Goal: Task Accomplishment & Management: Use online tool/utility

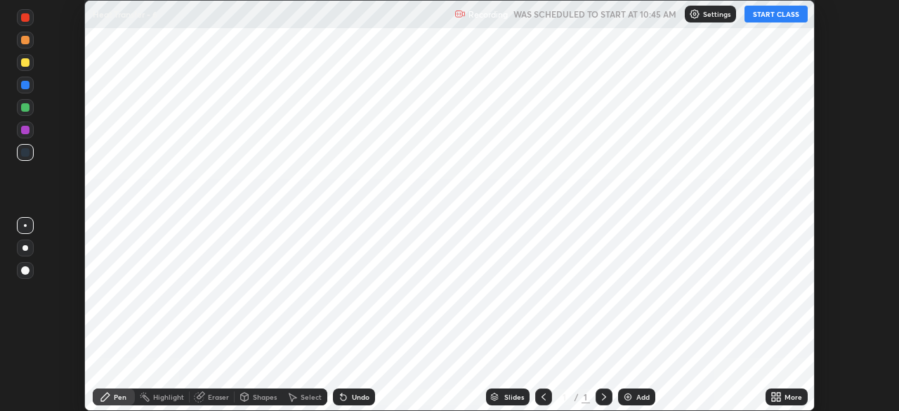
scroll to position [411, 899]
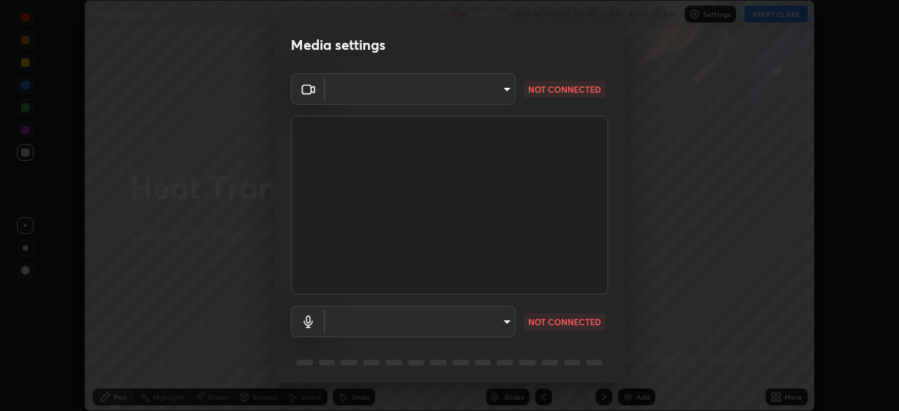
type input "5b0ce39d11be3a435715daab6ad7fa25508616855f5d18a60cdf0faa8df0ce2b"
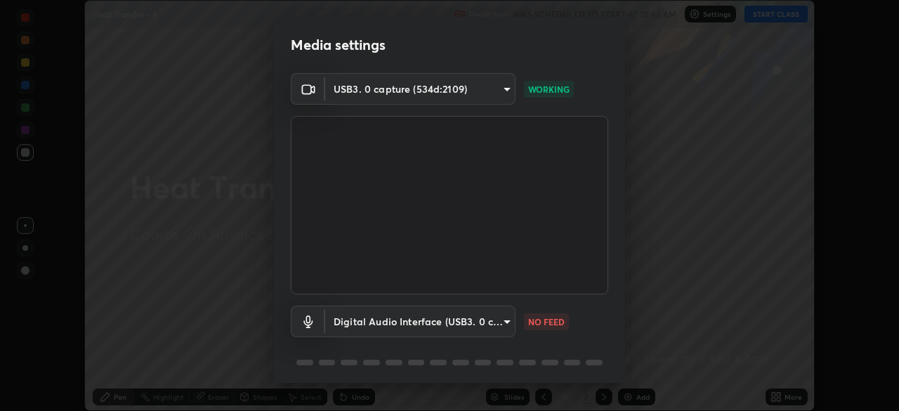
click at [501, 318] on body "Erase all Heat Transfer - 6 Recording WAS SCHEDULED TO START AT 10:45 AM Settin…" at bounding box center [449, 205] width 899 height 411
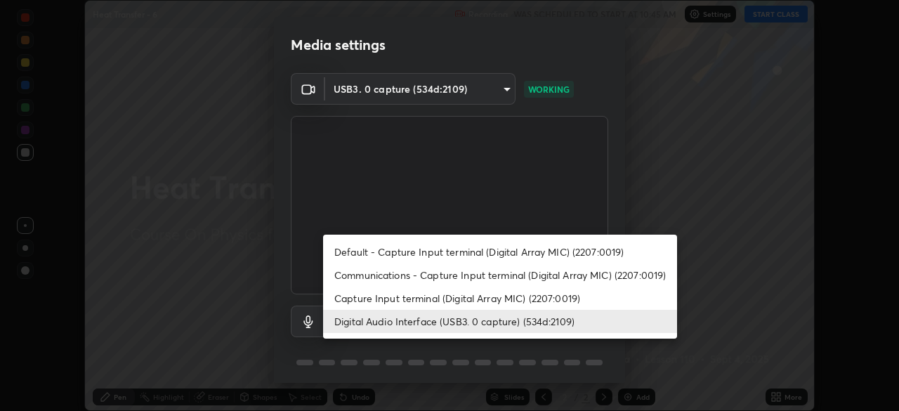
click at [484, 299] on li "Capture Input terminal (Digital Array MIC) (2207:0019)" at bounding box center [500, 298] width 354 height 23
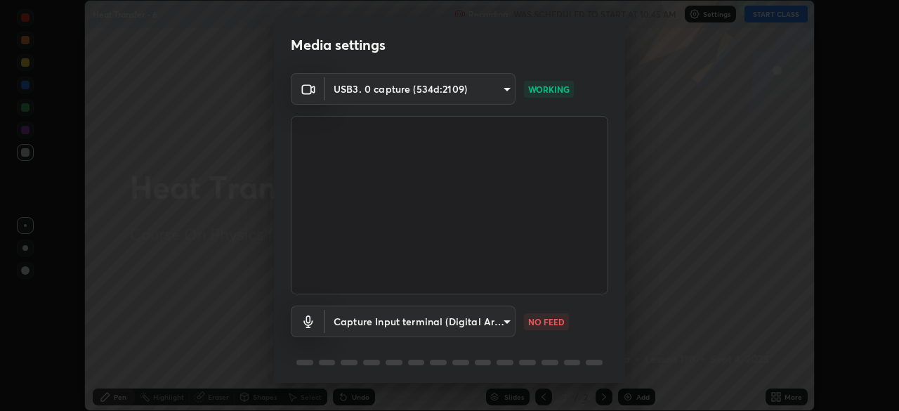
click at [479, 316] on body "Erase all Heat Transfer - 6 Recording WAS SCHEDULED TO START AT 10:45 AM Settin…" at bounding box center [449, 205] width 899 height 411
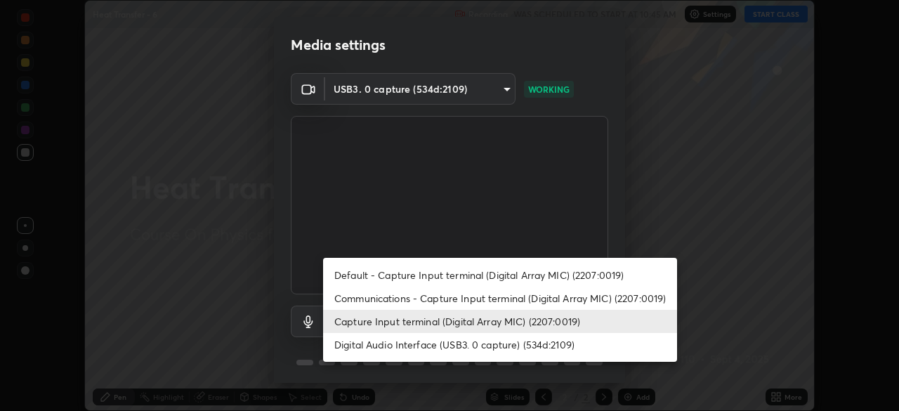
click at [473, 343] on li "Digital Audio Interface (USB3. 0 capture) (534d:2109)" at bounding box center [500, 344] width 354 height 23
type input "a1042adff76ea4b5505a52ff3a0232de4086f7e529f4609d60403d5288817579"
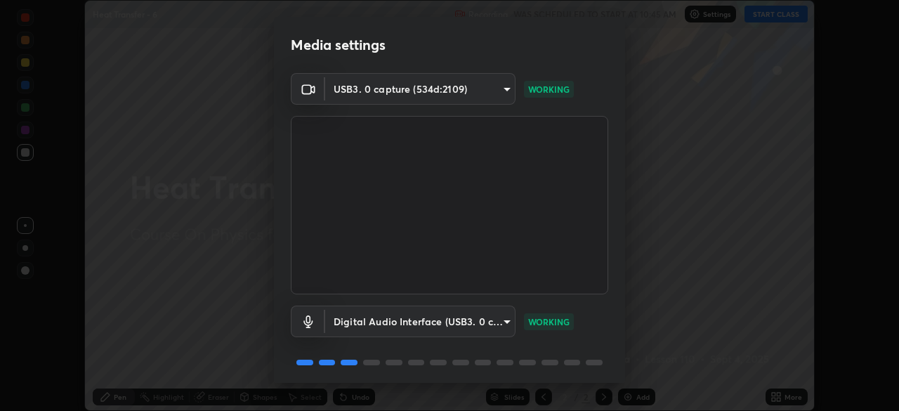
scroll to position [50, 0]
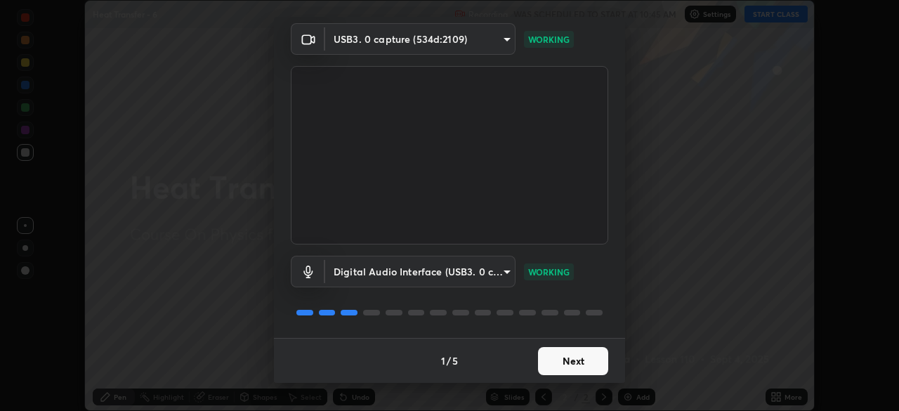
click at [575, 360] on button "Next" at bounding box center [573, 361] width 70 height 28
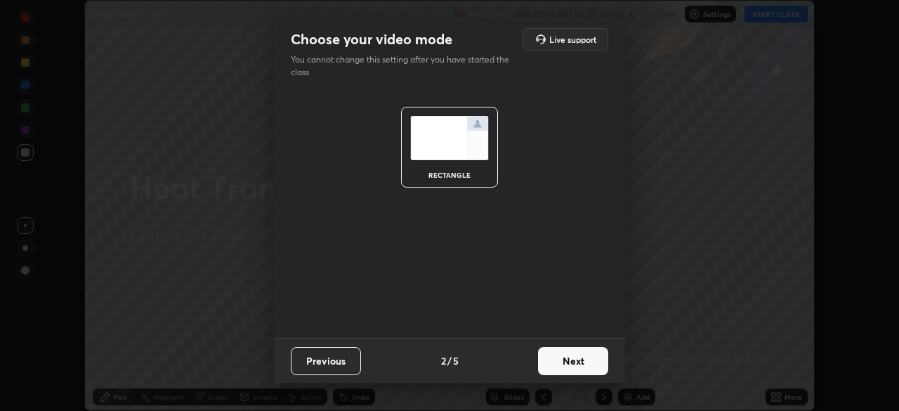
scroll to position [0, 0]
click at [578, 367] on button "Next" at bounding box center [573, 361] width 70 height 28
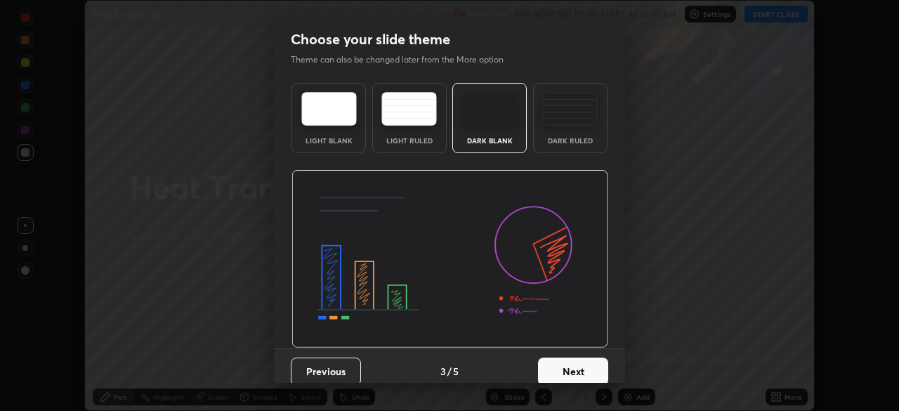
click at [585, 372] on button "Next" at bounding box center [573, 372] width 70 height 28
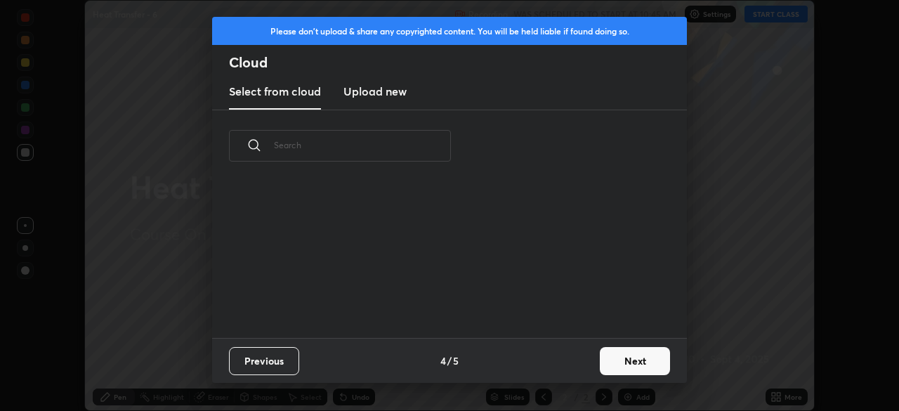
click at [623, 362] on button "Next" at bounding box center [635, 361] width 70 height 28
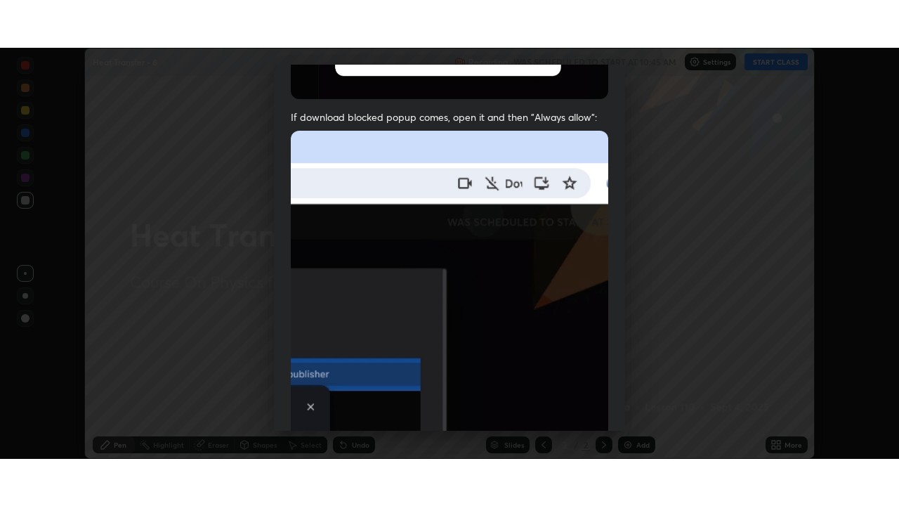
scroll to position [337, 0]
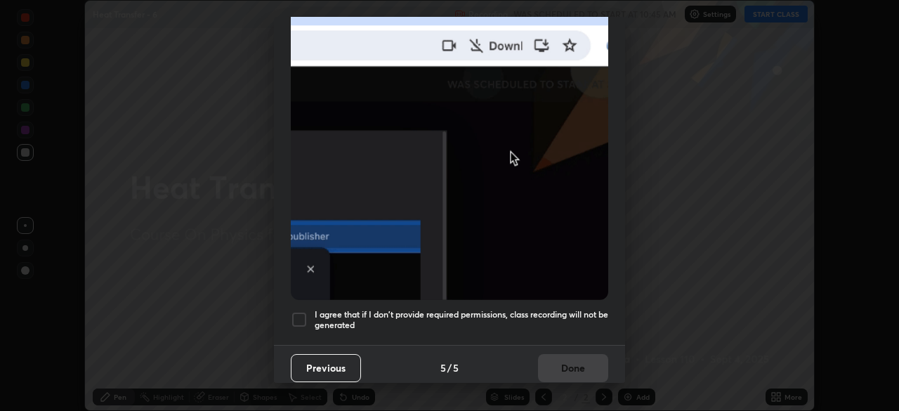
click at [482, 317] on h5 "I agree that if I don't provide required permissions, class recording will not …" at bounding box center [462, 320] width 294 height 22
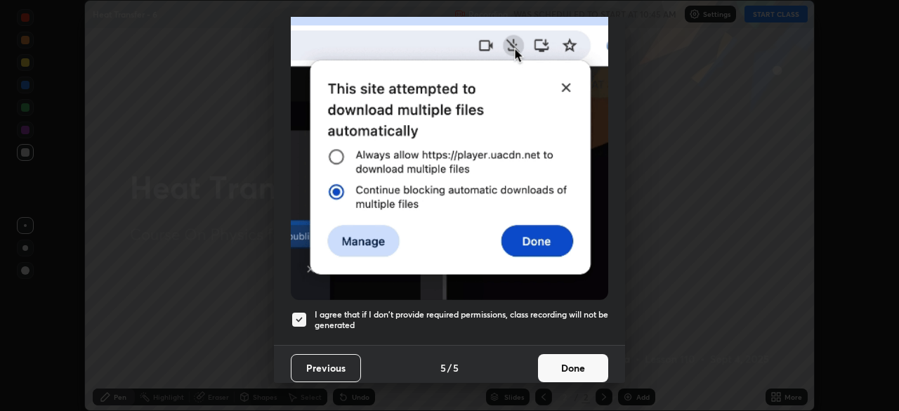
click at [561, 365] on button "Done" at bounding box center [573, 368] width 70 height 28
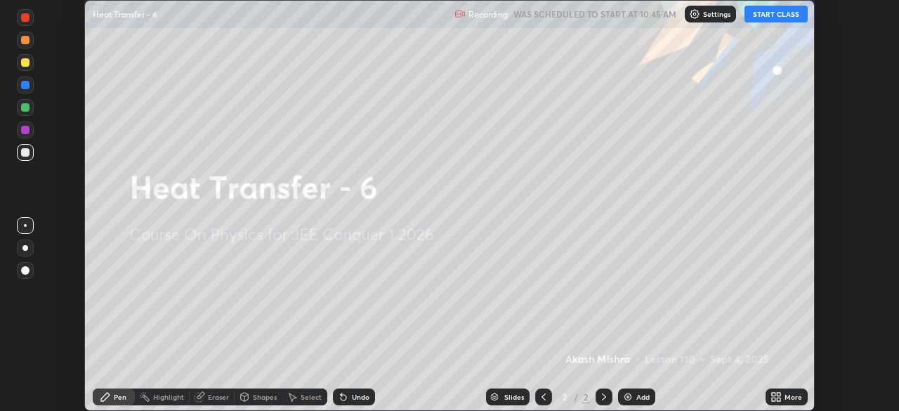
click at [773, 15] on button "START CLASS" at bounding box center [776, 14] width 63 height 17
click at [780, 397] on icon at bounding box center [776, 396] width 11 height 11
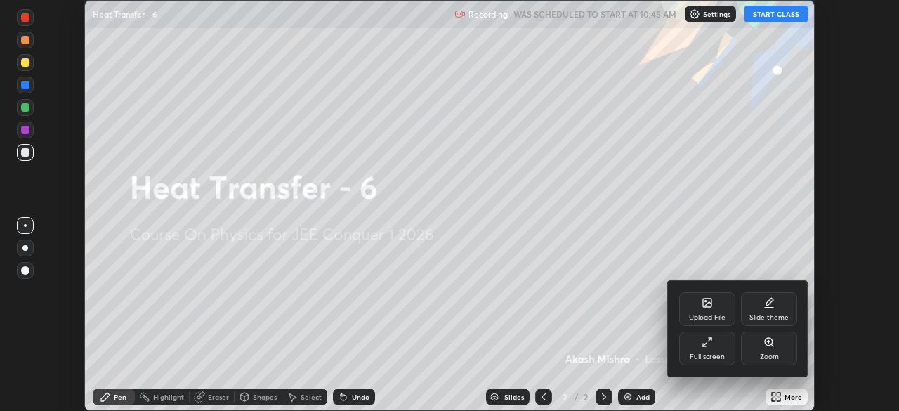
click at [719, 346] on div "Full screen" at bounding box center [708, 349] width 56 height 34
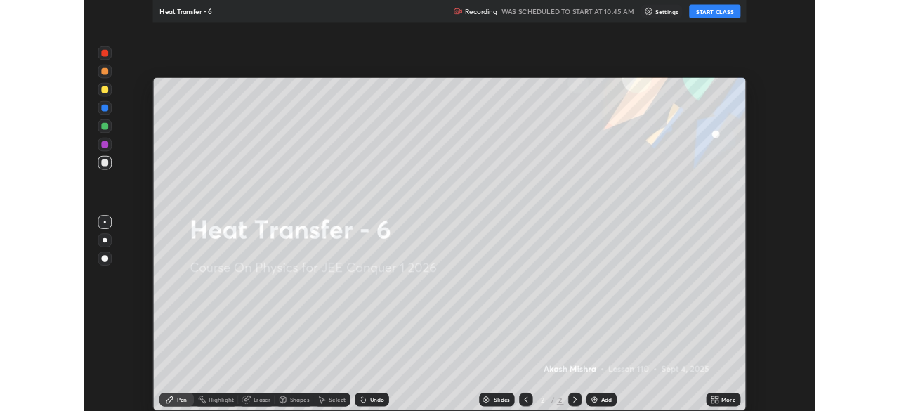
scroll to position [506, 899]
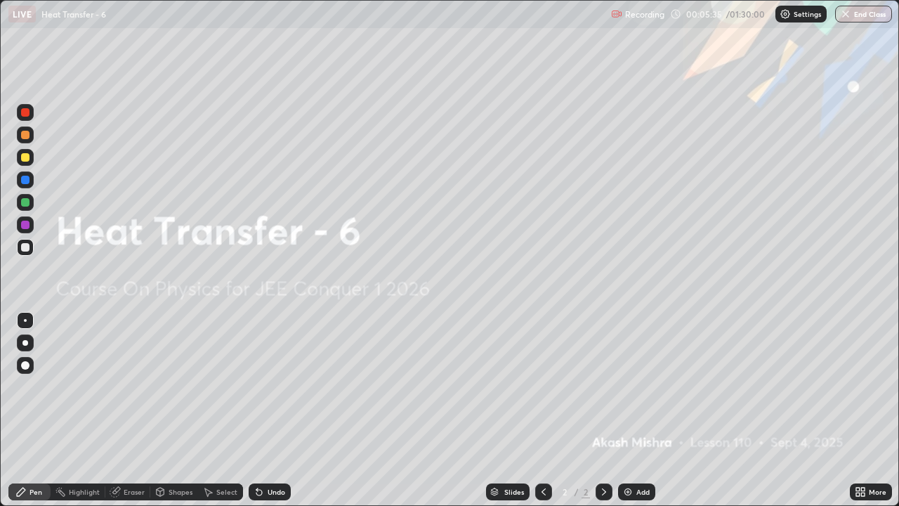
click at [637, 410] on div "Add" at bounding box center [643, 491] width 13 height 7
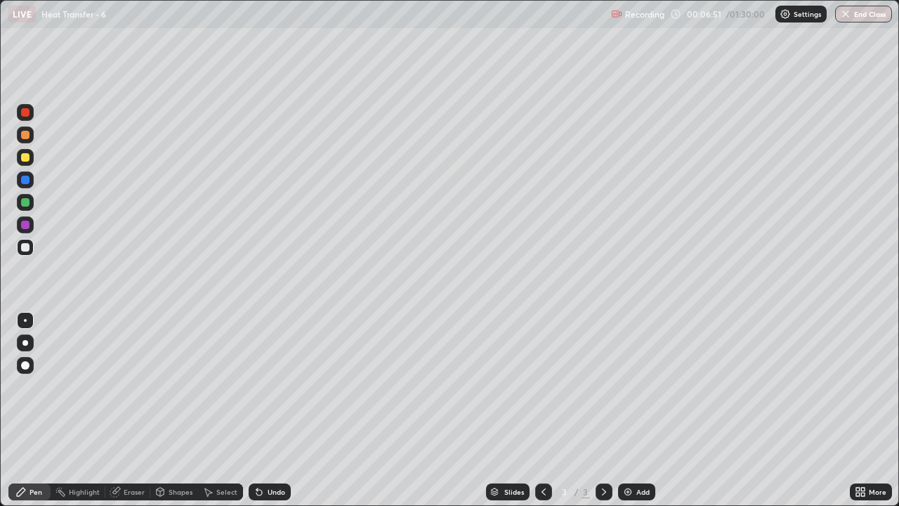
click at [25, 248] on div at bounding box center [25, 247] width 8 height 8
click at [277, 410] on div "Undo" at bounding box center [277, 491] width 18 height 7
click at [26, 157] on div at bounding box center [25, 157] width 8 height 8
click at [26, 204] on div at bounding box center [25, 202] width 8 height 8
click at [271, 410] on div "Undo" at bounding box center [277, 491] width 18 height 7
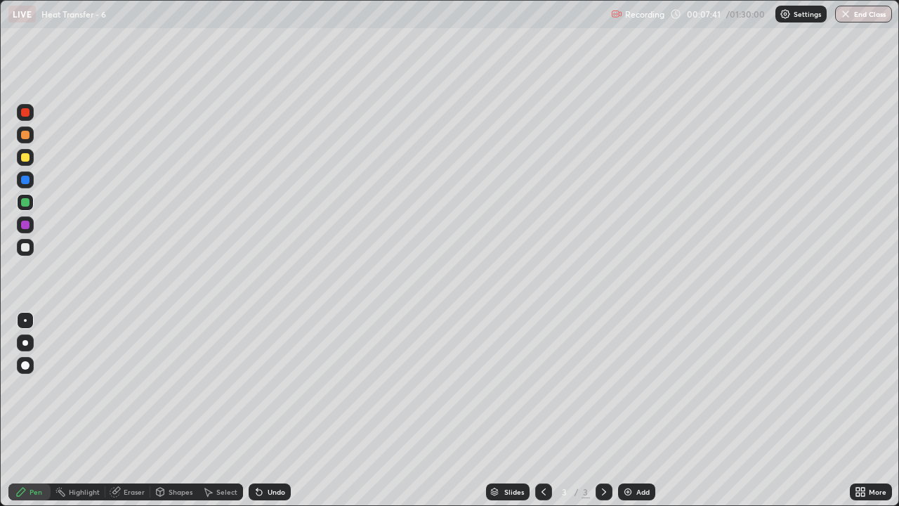
click at [272, 410] on div "Undo" at bounding box center [277, 491] width 18 height 7
click at [273, 410] on div "Undo" at bounding box center [277, 491] width 18 height 7
click at [272, 410] on div "Undo" at bounding box center [270, 491] width 42 height 17
click at [271, 410] on div "Undo" at bounding box center [270, 491] width 42 height 17
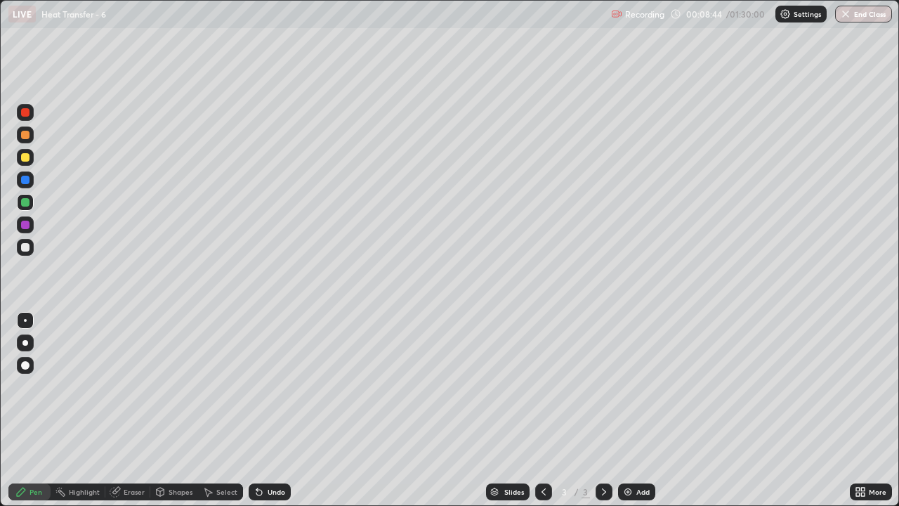
click at [268, 410] on div "Undo" at bounding box center [277, 491] width 18 height 7
click at [272, 410] on div "Undo" at bounding box center [277, 491] width 18 height 7
click at [271, 410] on div "Undo" at bounding box center [277, 491] width 18 height 7
click at [268, 410] on div "Undo" at bounding box center [277, 491] width 18 height 7
click at [632, 410] on img at bounding box center [628, 491] width 11 height 11
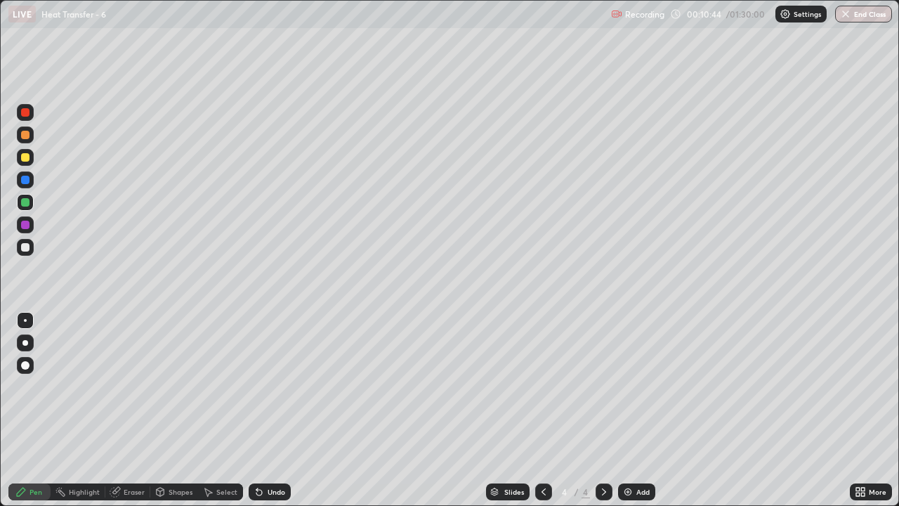
click at [30, 245] on div at bounding box center [25, 247] width 17 height 17
click at [270, 410] on div "Undo" at bounding box center [277, 491] width 18 height 7
click at [266, 410] on div "Undo" at bounding box center [270, 491] width 42 height 17
click at [273, 410] on div "Undo" at bounding box center [277, 491] width 18 height 7
click at [631, 410] on img at bounding box center [628, 491] width 11 height 11
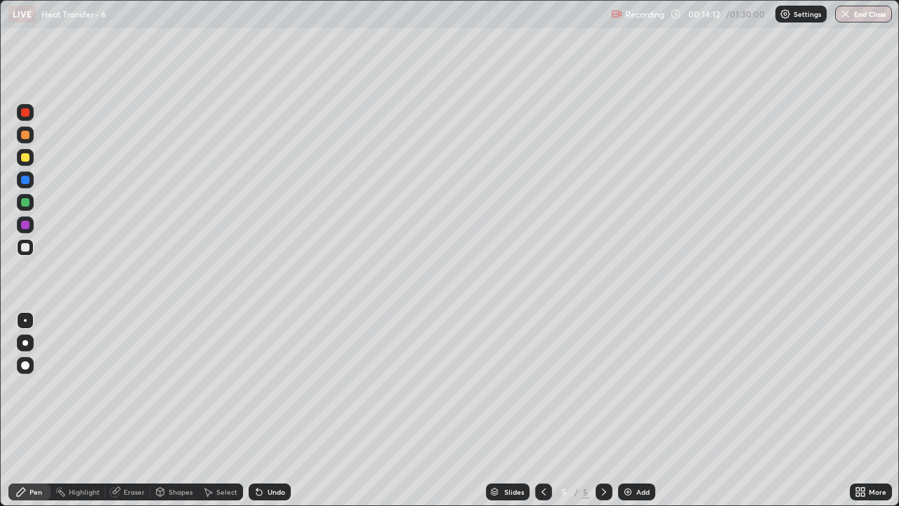
click at [28, 248] on div at bounding box center [25, 247] width 8 height 8
click at [274, 410] on div "Undo" at bounding box center [277, 491] width 18 height 7
click at [270, 410] on div "Undo" at bounding box center [277, 491] width 18 height 7
click at [268, 410] on div "Undo" at bounding box center [277, 491] width 18 height 7
click at [626, 410] on img at bounding box center [628, 491] width 11 height 11
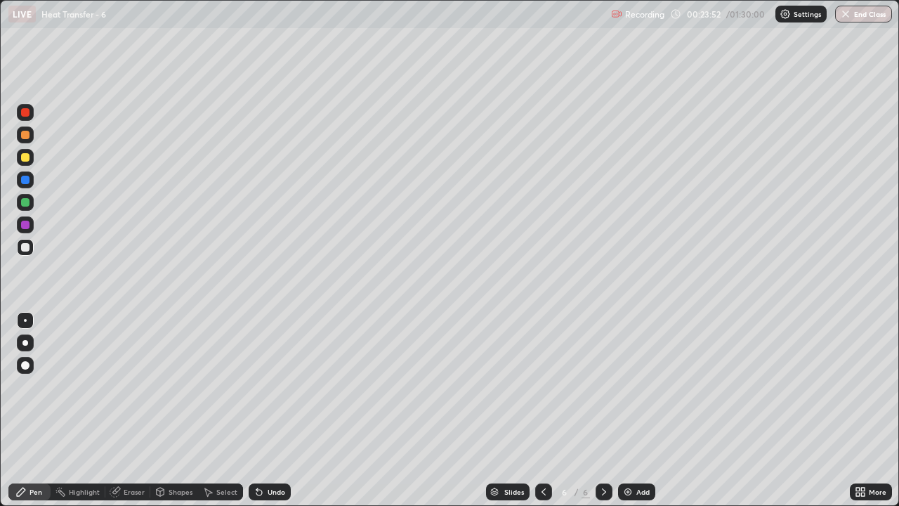
click at [32, 163] on div at bounding box center [25, 157] width 17 height 17
click at [266, 410] on div "Undo" at bounding box center [270, 491] width 42 height 17
click at [265, 410] on div "Undo" at bounding box center [270, 491] width 42 height 17
click at [174, 410] on div "Shapes" at bounding box center [181, 491] width 24 height 7
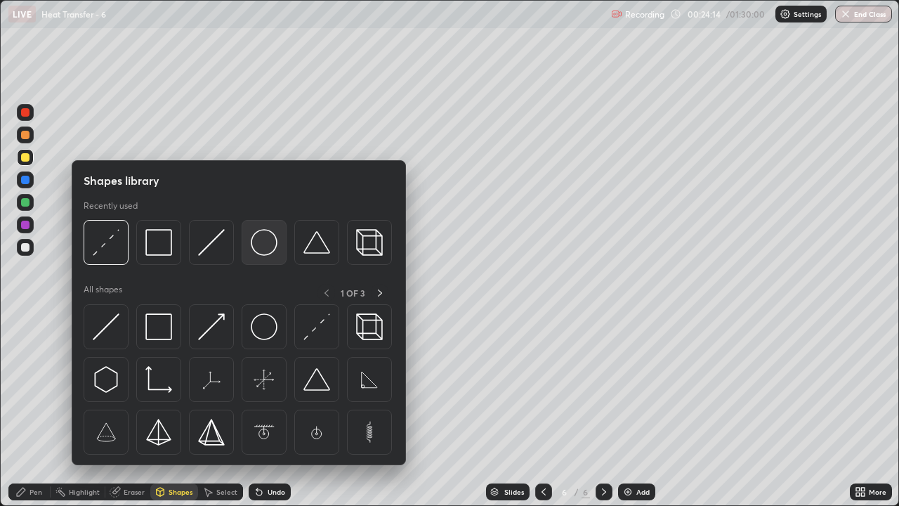
click at [259, 242] on img at bounding box center [264, 242] width 27 height 27
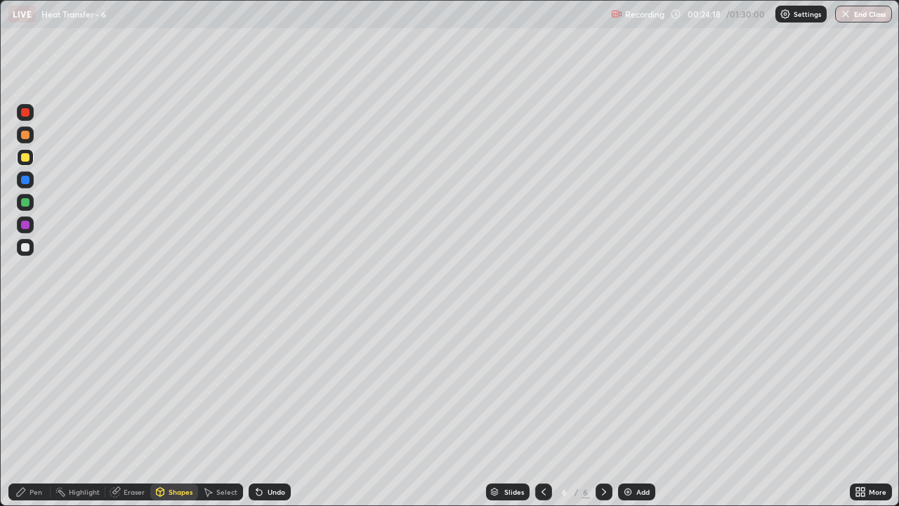
click at [35, 410] on div "Pen" at bounding box center [36, 491] width 13 height 7
click at [29, 249] on div at bounding box center [25, 247] width 8 height 8
click at [209, 410] on icon at bounding box center [207, 491] width 11 height 11
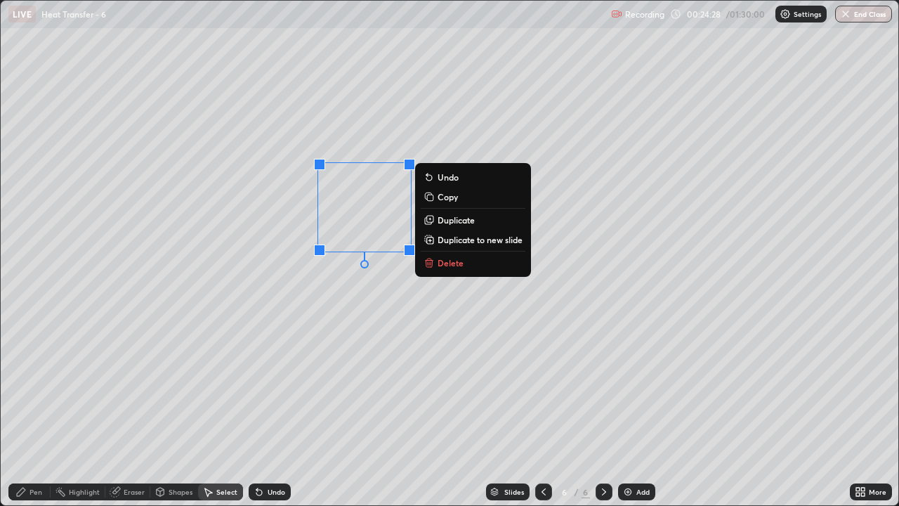
click at [313, 292] on div "0 ° Undo Copy Duplicate Duplicate to new slide Delete" at bounding box center [450, 253] width 898 height 505
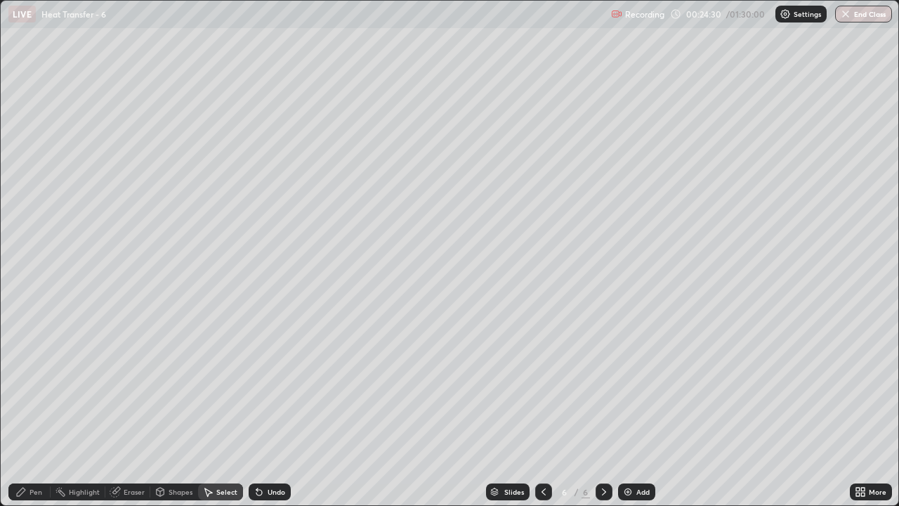
click at [38, 410] on div "Pen" at bounding box center [36, 491] width 13 height 7
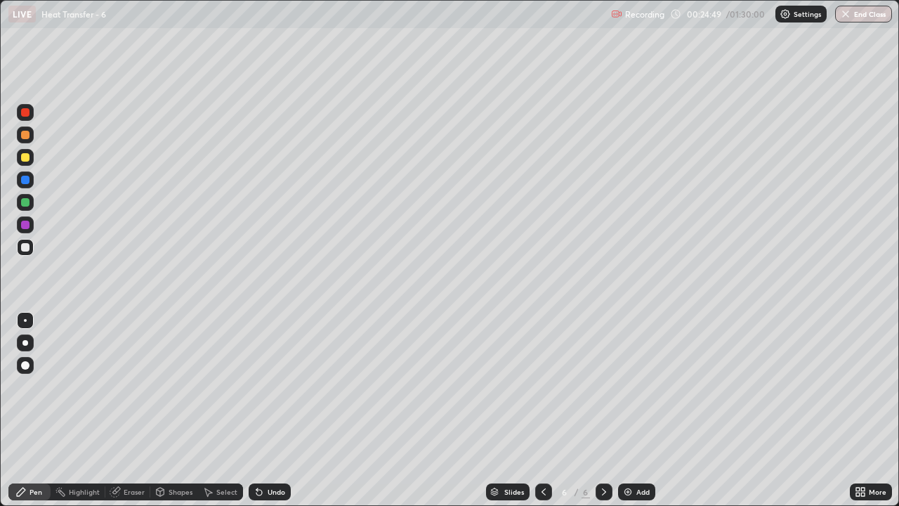
click at [472, 26] on div "LIVE Heat Transfer - 6" at bounding box center [306, 14] width 597 height 28
click at [414, 22] on div "LIVE Heat Transfer - 6" at bounding box center [306, 14] width 597 height 28
click at [383, 27] on div "LIVE Heat Transfer - 6" at bounding box center [306, 14] width 597 height 28
click at [27, 160] on div at bounding box center [25, 157] width 8 height 8
click at [274, 410] on div "Undo" at bounding box center [277, 491] width 18 height 7
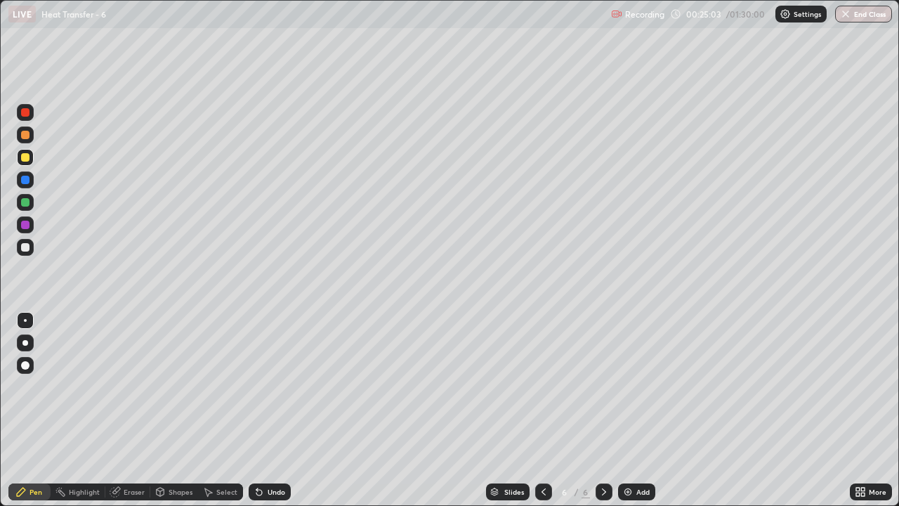
click at [278, 410] on div "Undo" at bounding box center [277, 491] width 18 height 7
click at [27, 203] on div at bounding box center [25, 202] width 8 height 8
click at [24, 247] on div at bounding box center [25, 247] width 8 height 8
click at [271, 410] on div "Undo" at bounding box center [277, 491] width 18 height 7
click at [269, 410] on div "Undo" at bounding box center [277, 491] width 18 height 7
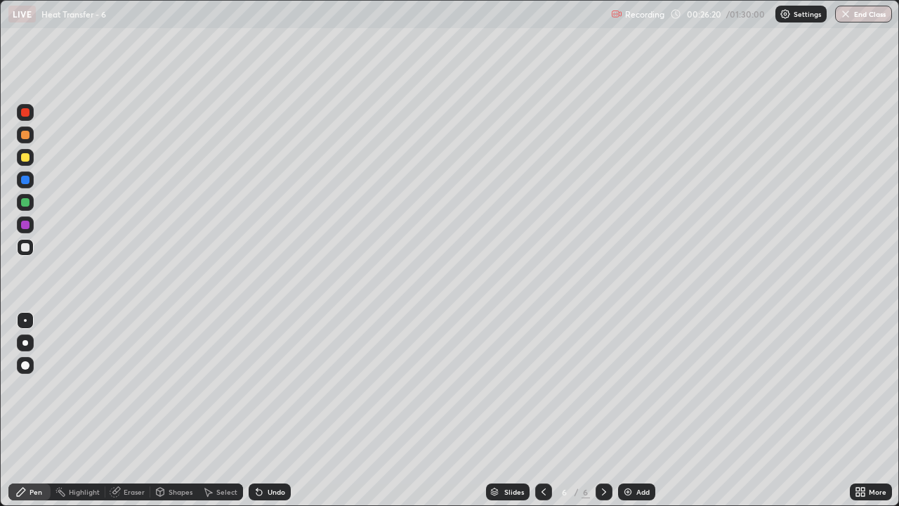
click at [268, 410] on div "Undo" at bounding box center [277, 491] width 18 height 7
click at [637, 410] on div "Add" at bounding box center [643, 491] width 13 height 7
click at [25, 157] on div at bounding box center [25, 157] width 8 height 8
click at [630, 410] on img at bounding box center [628, 491] width 11 height 11
click at [26, 250] on div at bounding box center [25, 247] width 8 height 8
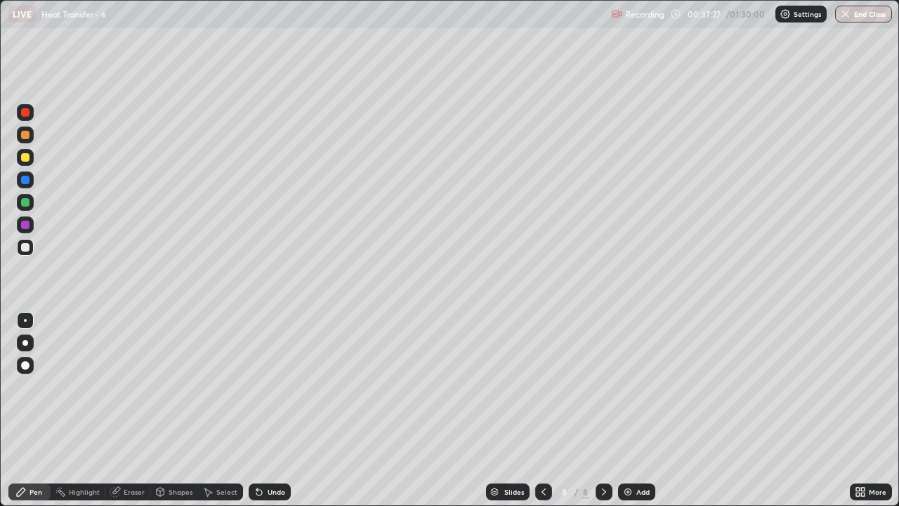
click at [269, 410] on div "Undo" at bounding box center [270, 491] width 42 height 17
click at [270, 410] on div "Undo" at bounding box center [270, 491] width 42 height 17
click at [28, 249] on div at bounding box center [25, 247] width 8 height 8
click at [169, 410] on div "Shapes" at bounding box center [181, 491] width 24 height 7
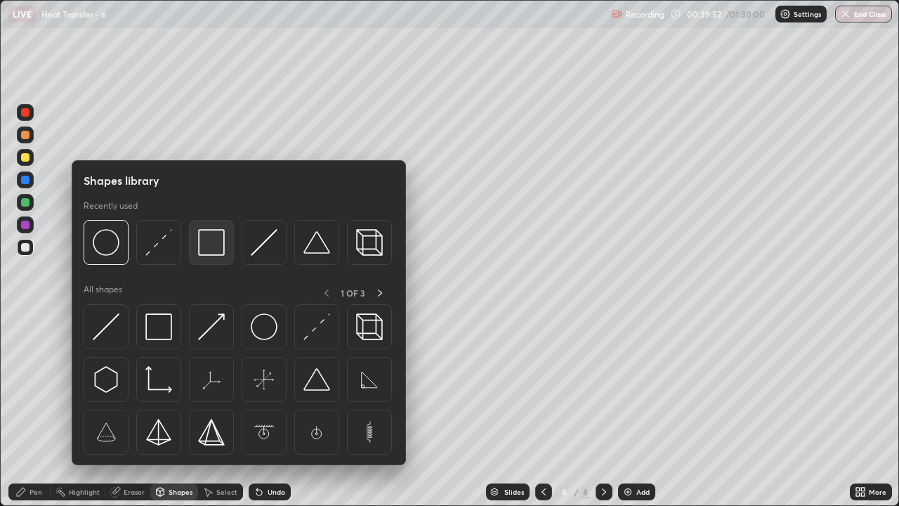
click at [202, 247] on img at bounding box center [211, 242] width 27 height 27
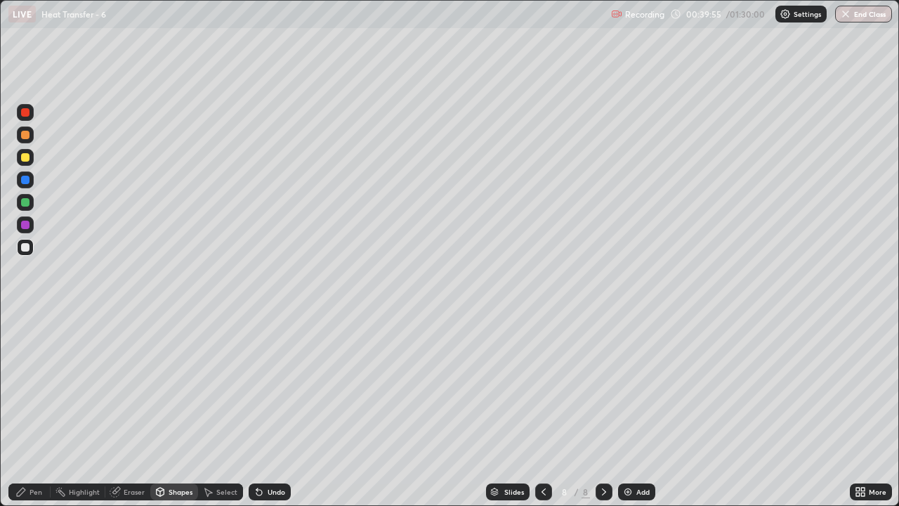
click at [35, 410] on div "Pen" at bounding box center [36, 491] width 13 height 7
click at [28, 203] on div at bounding box center [25, 202] width 8 height 8
click at [275, 410] on div "Undo" at bounding box center [277, 491] width 18 height 7
click at [266, 410] on div "Undo" at bounding box center [270, 491] width 42 height 17
click at [273, 410] on div "Undo" at bounding box center [277, 491] width 18 height 7
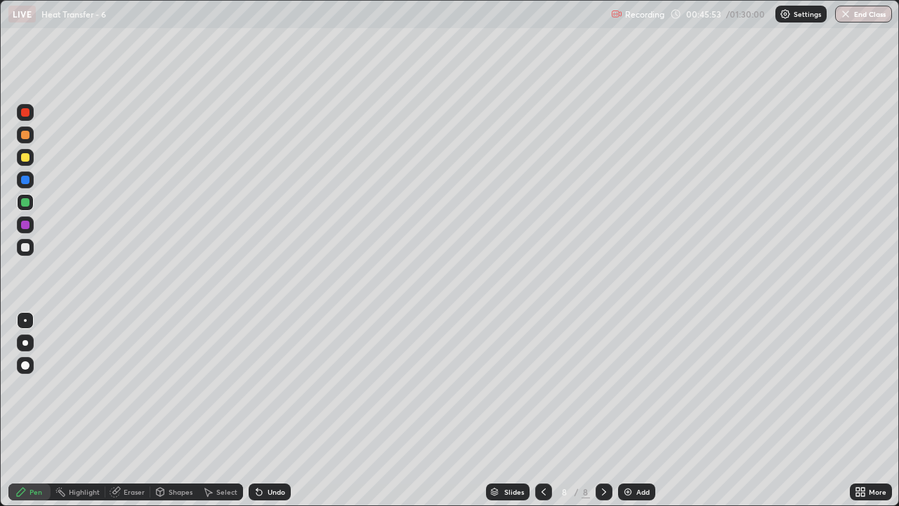
click at [627, 410] on img at bounding box center [628, 491] width 11 height 11
click at [26, 247] on div at bounding box center [25, 247] width 8 height 8
click at [268, 410] on div "Undo" at bounding box center [277, 491] width 18 height 7
click at [271, 410] on div "Undo" at bounding box center [277, 491] width 18 height 7
click at [270, 410] on div "Undo" at bounding box center [277, 491] width 18 height 7
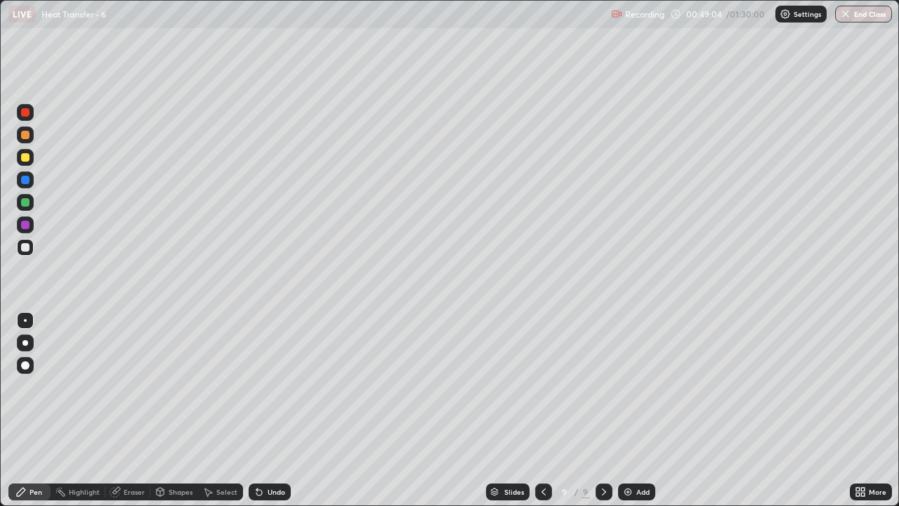
click at [274, 410] on div "Undo" at bounding box center [277, 491] width 18 height 7
click at [257, 410] on icon at bounding box center [259, 493] width 6 height 6
click at [264, 410] on div "Undo" at bounding box center [270, 491] width 42 height 17
click at [26, 201] on div at bounding box center [25, 202] width 8 height 8
click at [271, 410] on div "Undo" at bounding box center [277, 491] width 18 height 7
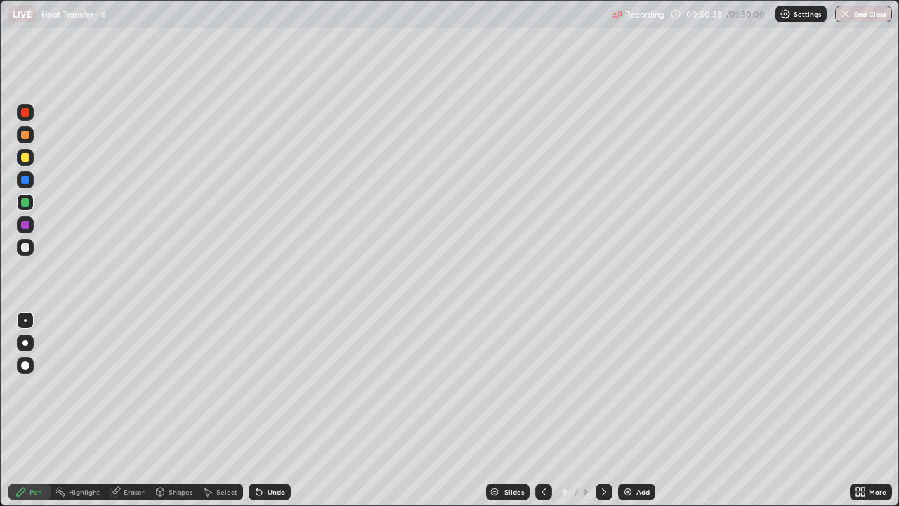
click at [26, 247] on div at bounding box center [25, 247] width 8 height 8
click at [270, 410] on div "Undo" at bounding box center [277, 491] width 18 height 7
click at [271, 410] on div "Undo" at bounding box center [277, 491] width 18 height 7
click at [32, 162] on div at bounding box center [25, 157] width 17 height 17
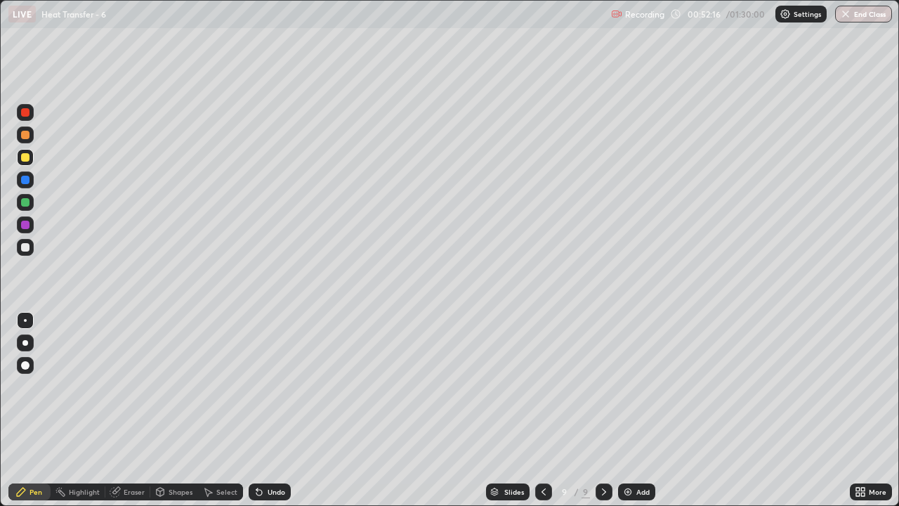
click at [275, 410] on div "Undo" at bounding box center [277, 491] width 18 height 7
click at [277, 410] on div "Undo" at bounding box center [277, 491] width 18 height 7
click at [277, 410] on div "Undo" at bounding box center [270, 491] width 42 height 17
click at [275, 410] on div "Undo" at bounding box center [277, 491] width 18 height 7
click at [276, 410] on div "Undo" at bounding box center [277, 491] width 18 height 7
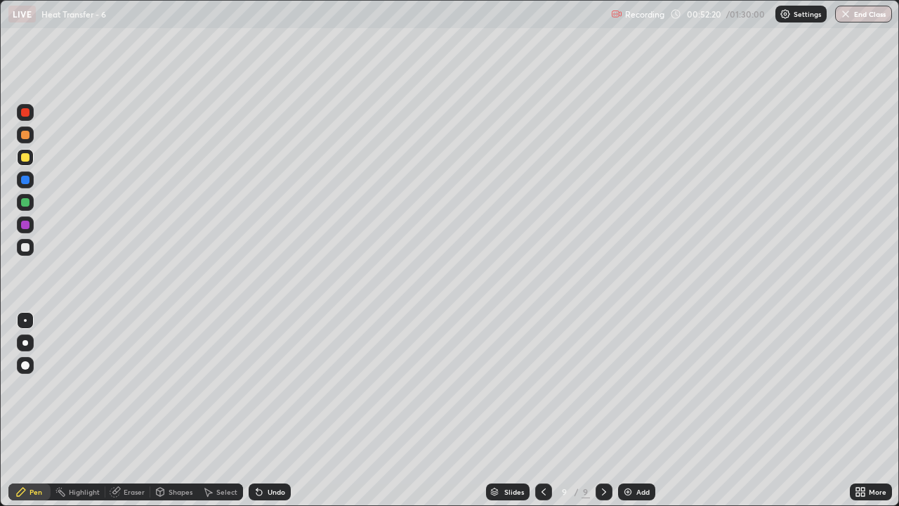
click at [277, 410] on div "Undo" at bounding box center [277, 491] width 18 height 7
click at [268, 410] on div "Undo" at bounding box center [270, 491] width 42 height 17
click at [273, 410] on div "Undo" at bounding box center [270, 491] width 42 height 17
click at [630, 410] on img at bounding box center [628, 491] width 11 height 11
click at [27, 249] on div at bounding box center [25, 247] width 8 height 8
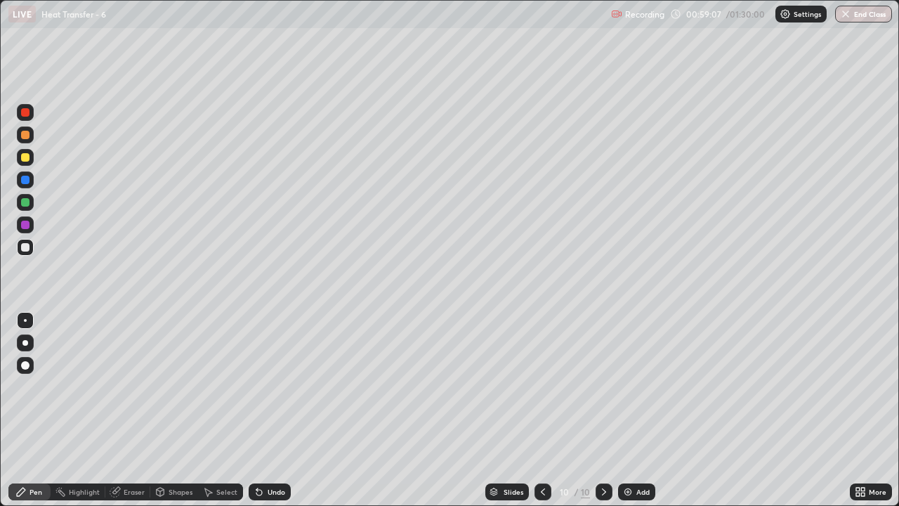
click at [265, 410] on div "Undo" at bounding box center [270, 491] width 42 height 17
click at [266, 410] on div "Undo" at bounding box center [270, 491] width 42 height 17
click at [264, 410] on div "Undo" at bounding box center [270, 491] width 42 height 17
click at [131, 410] on div "Eraser" at bounding box center [127, 491] width 45 height 17
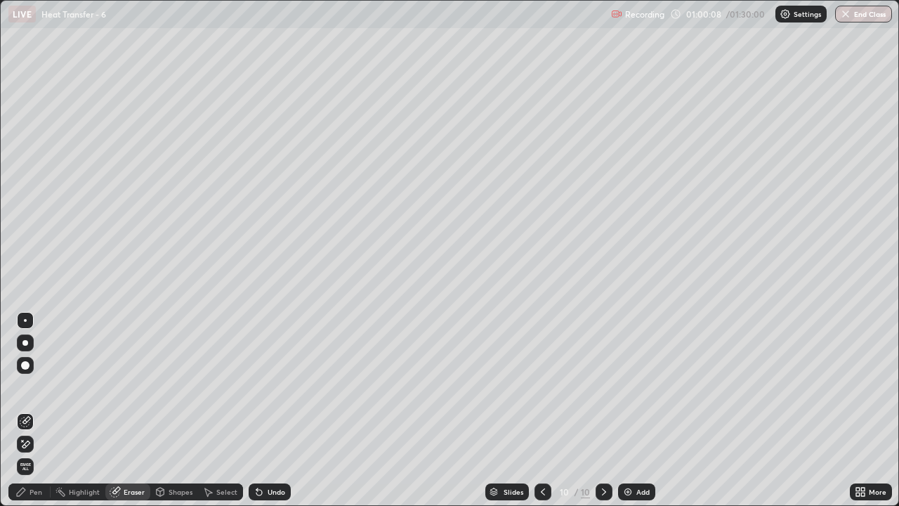
click at [37, 410] on div "Pen" at bounding box center [29, 491] width 42 height 17
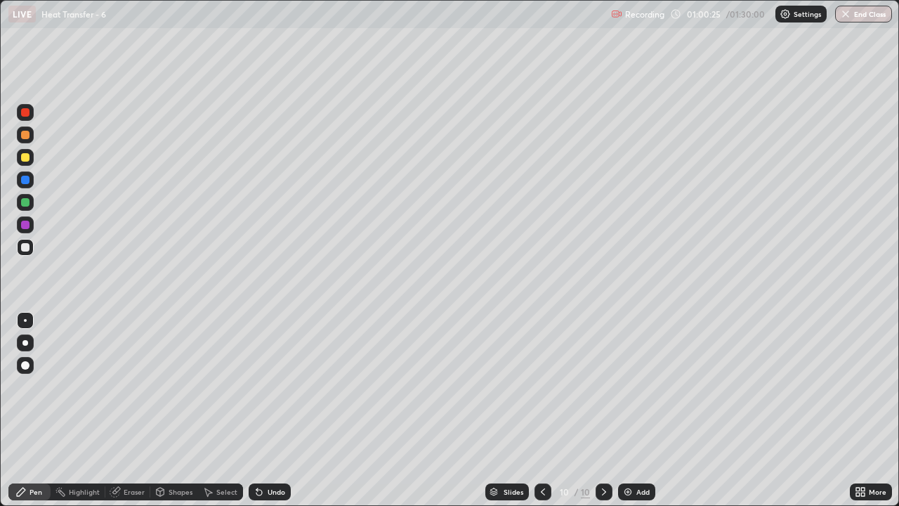
click at [268, 410] on div "Undo" at bounding box center [277, 491] width 18 height 7
click at [268, 410] on div "Undo" at bounding box center [270, 491] width 42 height 17
click at [271, 410] on div "Undo" at bounding box center [277, 491] width 18 height 7
click at [23, 156] on div at bounding box center [25, 157] width 8 height 8
click at [646, 410] on div "Add" at bounding box center [636, 491] width 37 height 17
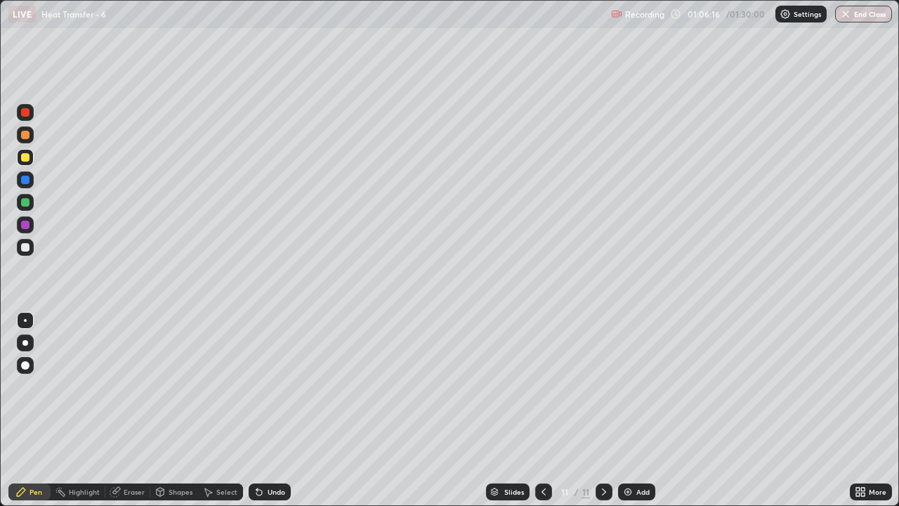
click at [25, 206] on div at bounding box center [25, 202] width 8 height 8
click at [270, 410] on div "Undo" at bounding box center [277, 491] width 18 height 7
click at [268, 410] on div "Undo" at bounding box center [277, 491] width 18 height 7
click at [262, 410] on icon at bounding box center [259, 491] width 11 height 11
click at [28, 160] on div at bounding box center [25, 157] width 8 height 8
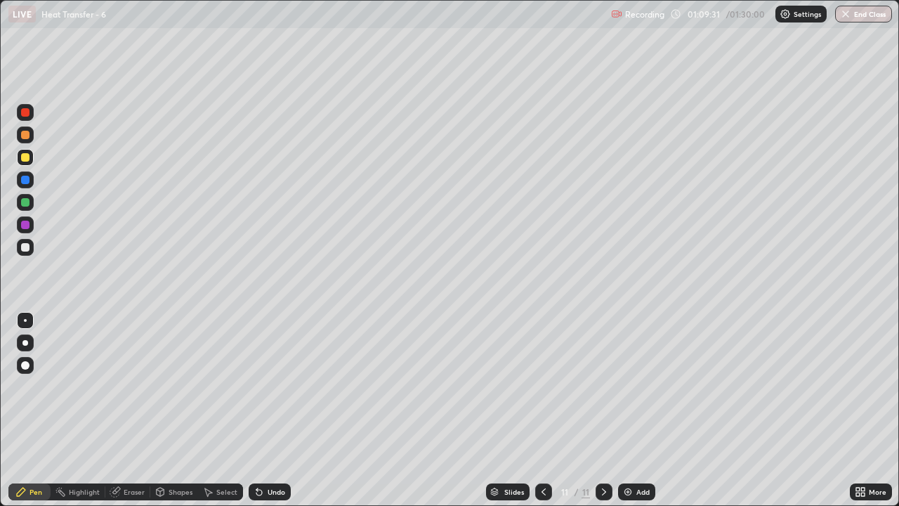
click at [269, 410] on div "Undo" at bounding box center [277, 491] width 18 height 7
click at [272, 410] on div "Undo" at bounding box center [277, 491] width 18 height 7
click at [268, 410] on div "Undo" at bounding box center [277, 491] width 18 height 7
click at [282, 410] on div "Undo" at bounding box center [277, 491] width 18 height 7
click at [630, 410] on img at bounding box center [628, 491] width 11 height 11
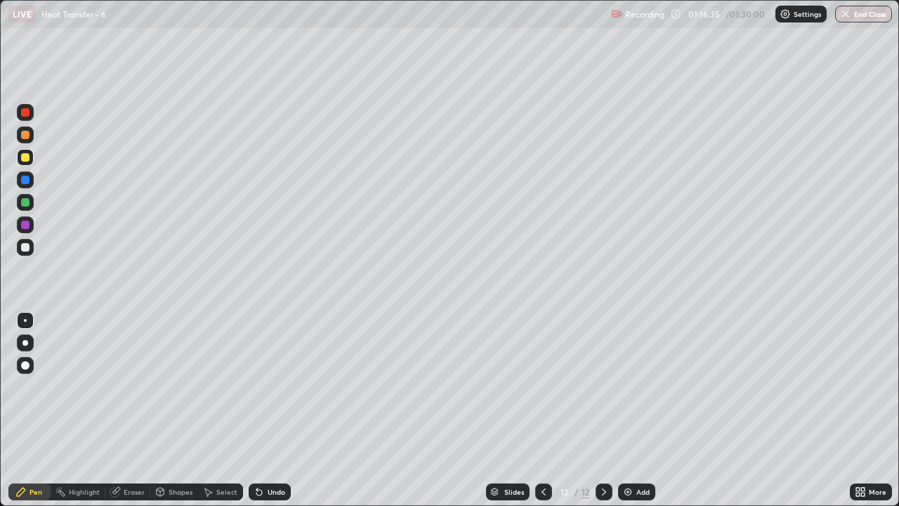
click at [28, 249] on div at bounding box center [25, 247] width 8 height 8
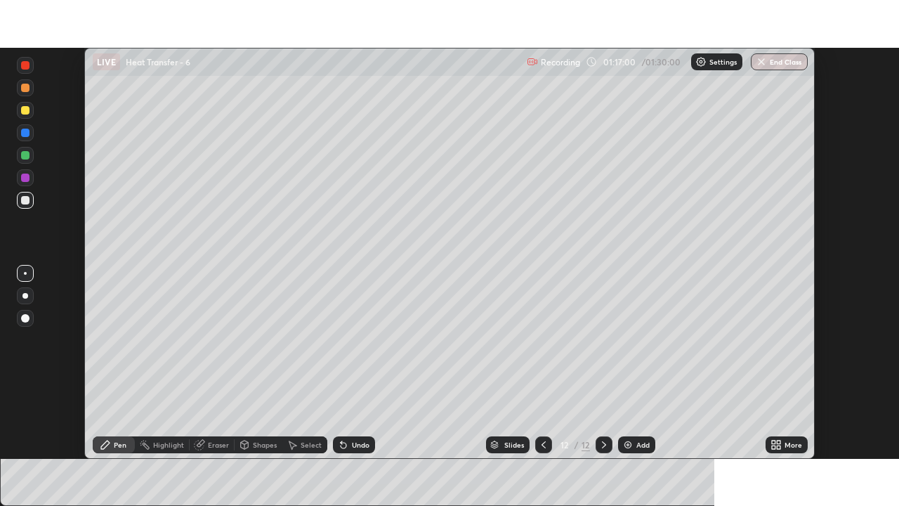
scroll to position [69859, 69370]
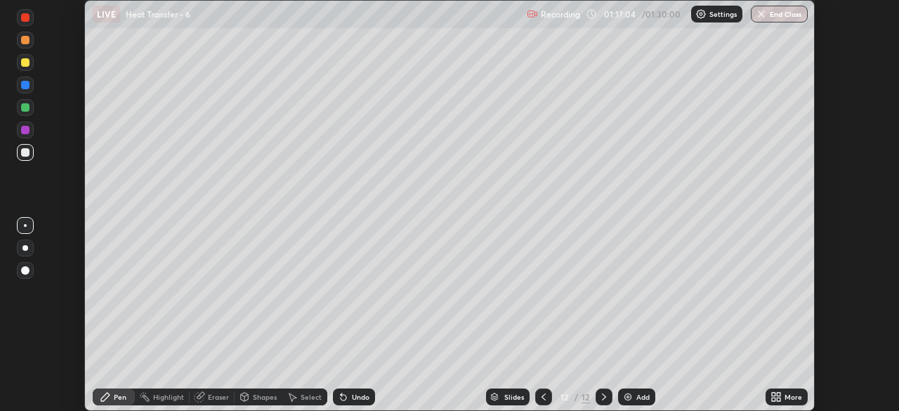
click at [777, 392] on icon at bounding box center [776, 396] width 11 height 11
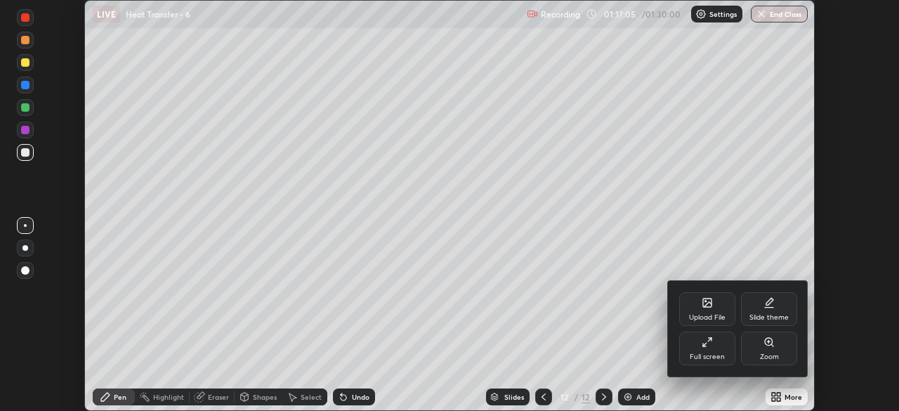
click at [706, 346] on icon at bounding box center [704, 345] width 3 height 3
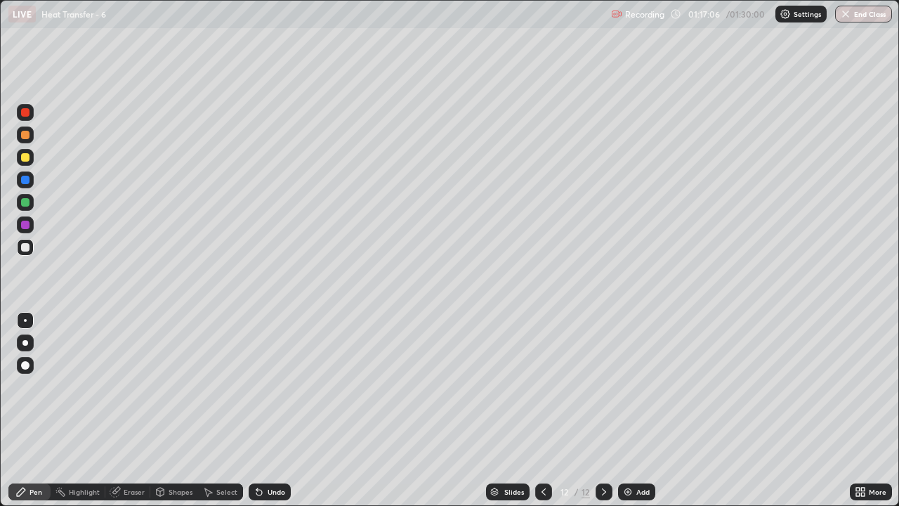
scroll to position [506, 899]
click at [26, 157] on div at bounding box center [25, 157] width 8 height 8
click at [270, 410] on div "Undo" at bounding box center [277, 491] width 18 height 7
click at [272, 410] on div "Undo" at bounding box center [277, 491] width 18 height 7
click at [275, 410] on div "Undo" at bounding box center [277, 491] width 18 height 7
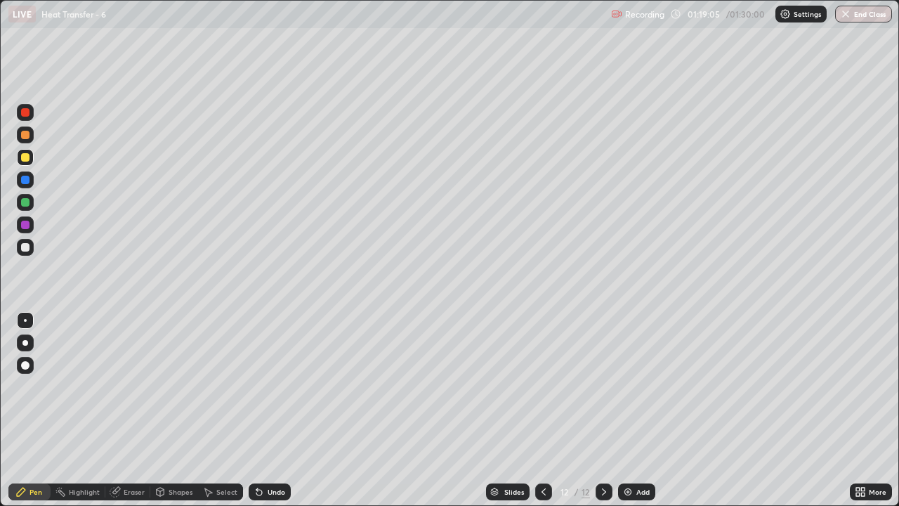
click at [271, 410] on div "Undo" at bounding box center [277, 491] width 18 height 7
click at [272, 410] on div "Undo" at bounding box center [277, 491] width 18 height 7
click at [630, 410] on div "Add" at bounding box center [636, 491] width 37 height 17
click at [266, 410] on div "Undo" at bounding box center [270, 491] width 42 height 17
click at [256, 410] on icon at bounding box center [256, 488] width 1 height 1
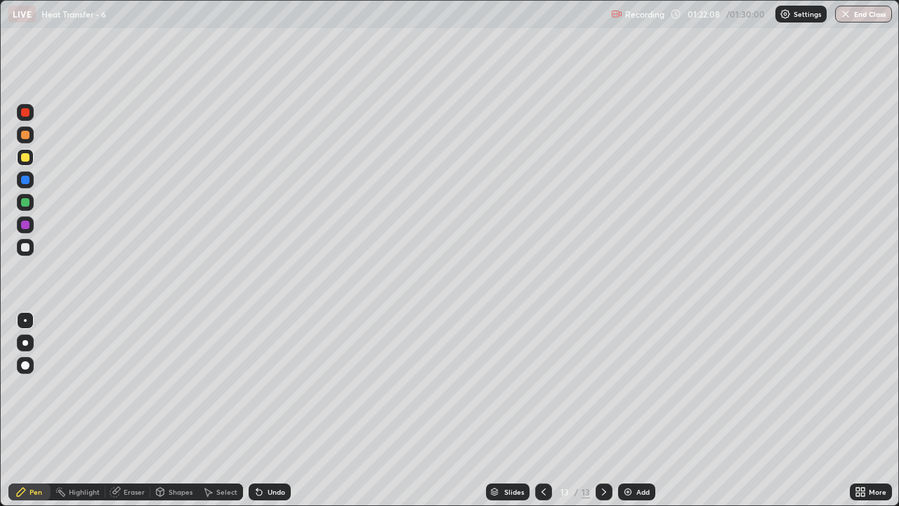
click at [268, 410] on div "Undo" at bounding box center [277, 491] width 18 height 7
click at [275, 410] on div "Undo" at bounding box center [277, 491] width 18 height 7
click at [26, 247] on div at bounding box center [25, 247] width 8 height 8
click at [270, 410] on div "Undo" at bounding box center [277, 491] width 18 height 7
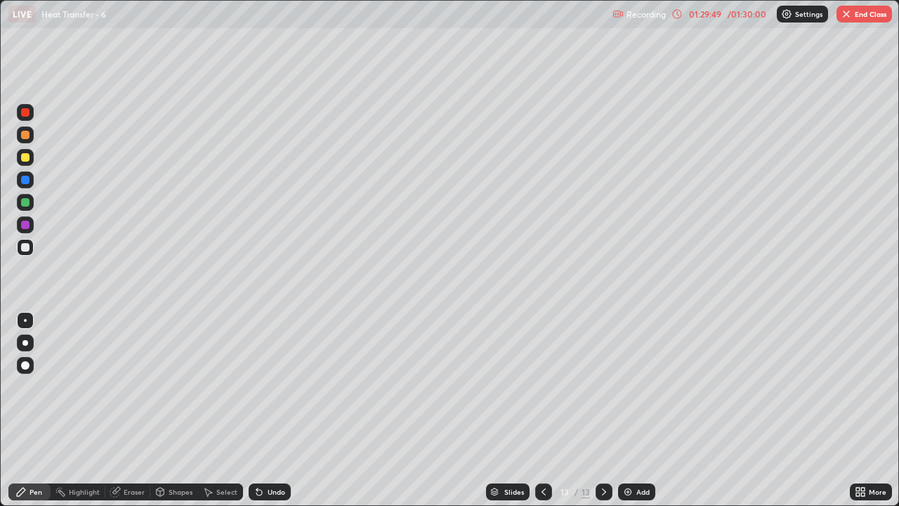
click at [848, 17] on img "button" at bounding box center [846, 13] width 11 height 11
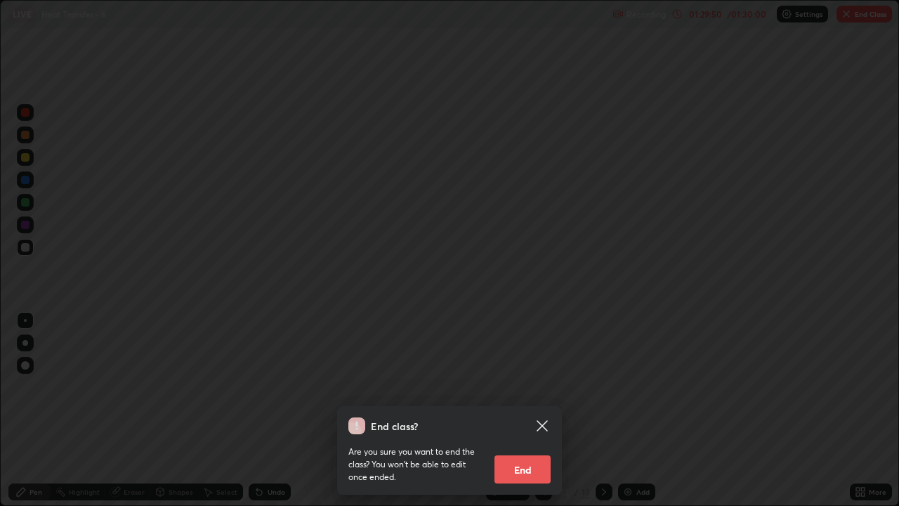
click at [538, 410] on button "End" at bounding box center [523, 469] width 56 height 28
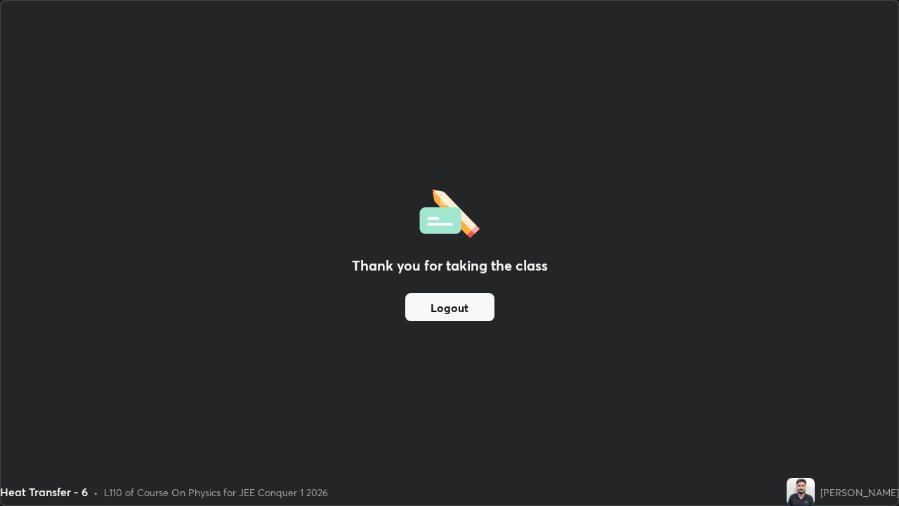
click at [439, 304] on button "Logout" at bounding box center [449, 307] width 89 height 28
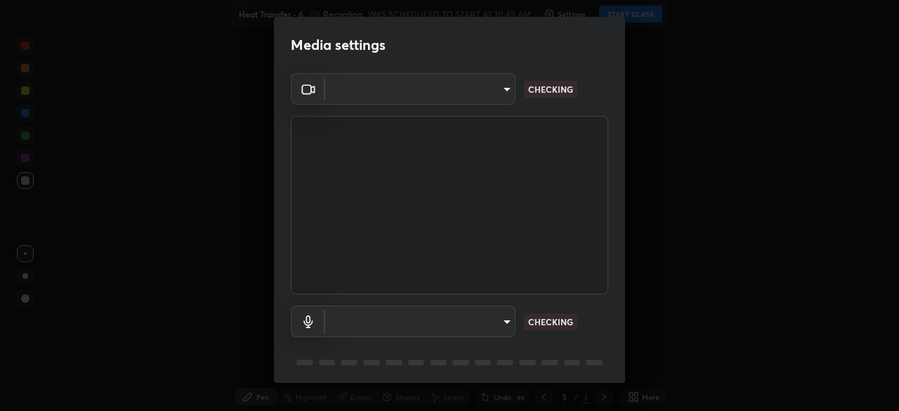
type input "5b0ce39d11be3a435715daab6ad7fa25508616855f5d18a60cdf0faa8df0ce2b"
type input "a1042adff76ea4b5505a52ff3a0232de4086f7e529f4609d60403d5288817579"
